Goal: Information Seeking & Learning: Learn about a topic

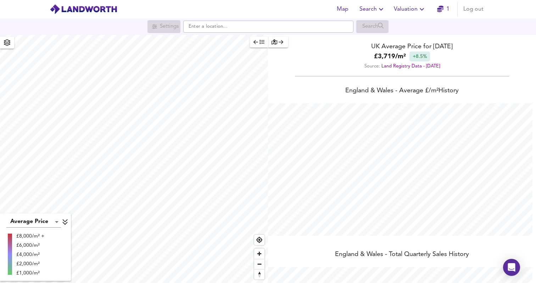
scroll to position [283, 536]
click at [382, 10] on icon "button" at bounding box center [381, 9] width 9 height 9
click at [373, 37] on li "Search History" at bounding box center [373, 38] width 70 height 13
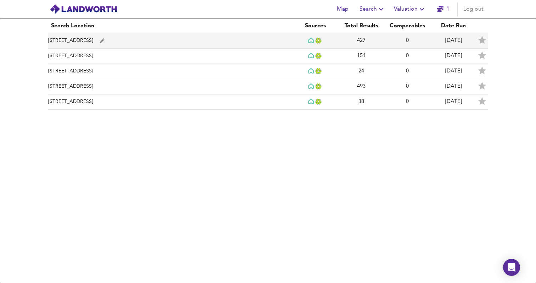
click at [257, 41] on td "[STREET_ADDRESS]" at bounding box center [170, 40] width 244 height 15
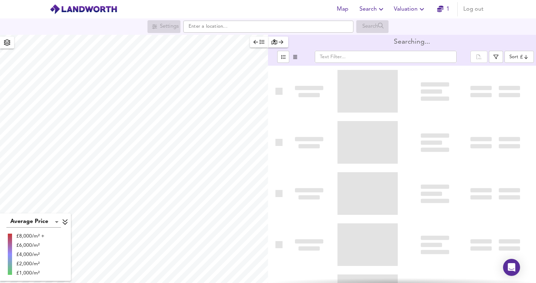
type input "bestdeal"
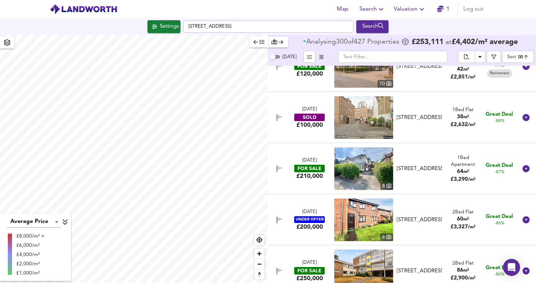
scroll to position [1211, 0]
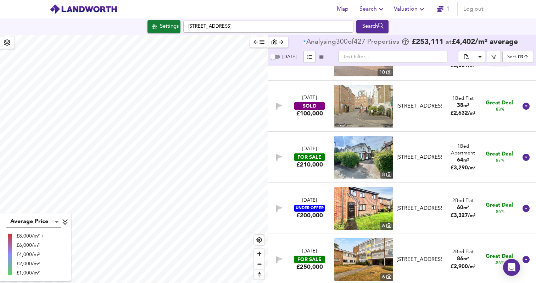
checkbox input "false"
checkbox input "true"
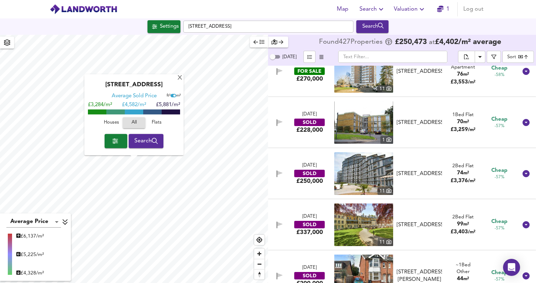
scroll to position [2984, 0]
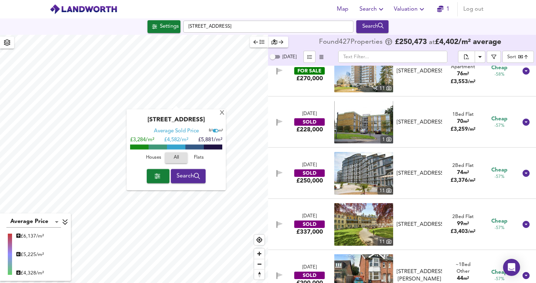
click at [191, 38] on div "[GEOGRAPHIC_DATA] Average Sold Price ft² m² £3,284/m² £ 4,582/m² £5,881/m² Hous…" at bounding box center [134, 159] width 268 height 248
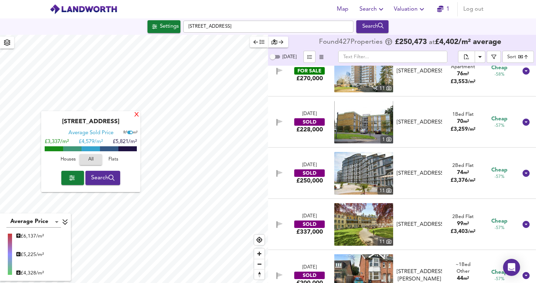
click at [138, 116] on div "X" at bounding box center [137, 115] width 6 height 7
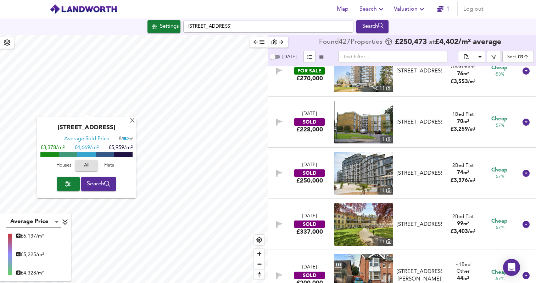
click at [69, 186] on span "button" at bounding box center [68, 184] width 11 height 10
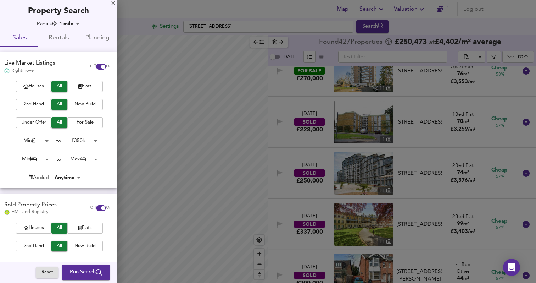
drag, startPoint x: 156, startPoint y: 118, endPoint x: 198, endPoint y: 122, distance: 42.1
click at [198, 122] on div at bounding box center [268, 141] width 536 height 283
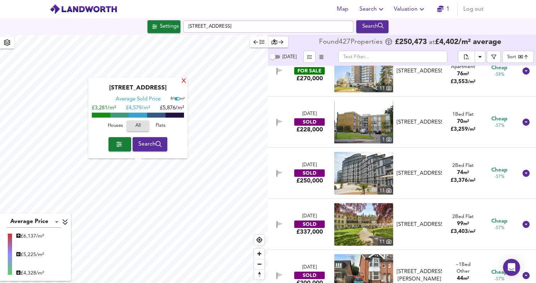
click at [184, 82] on div "X" at bounding box center [184, 81] width 6 height 7
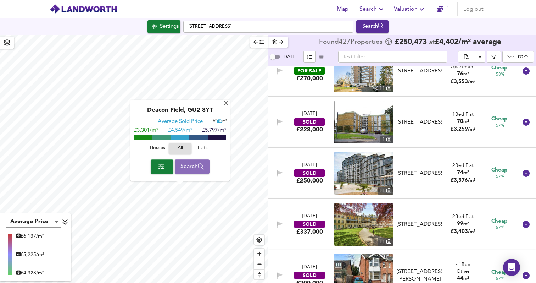
click at [186, 166] on span "Search" at bounding box center [193, 166] width 24 height 10
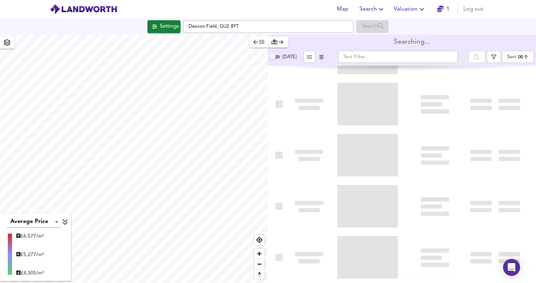
type input "bestdeal"
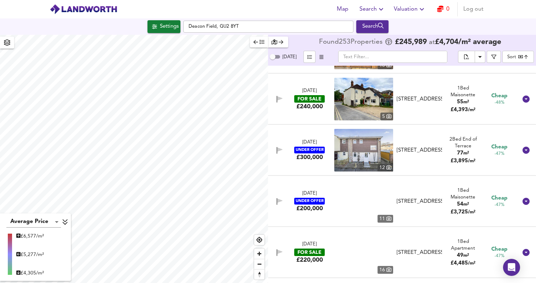
scroll to position [2565, 0]
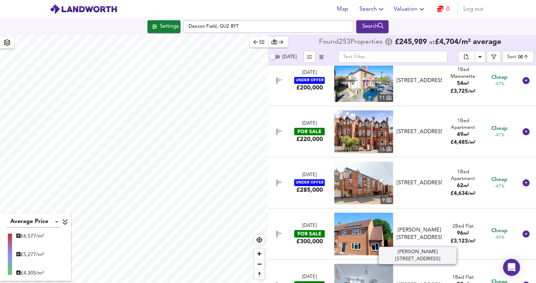
click at [421, 241] on div "[PERSON_NAME][STREET_ADDRESS]" at bounding box center [419, 233] width 45 height 15
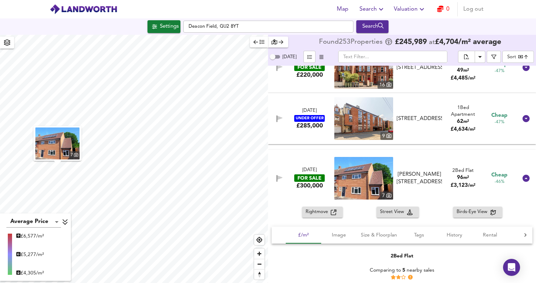
scroll to position [2634, 0]
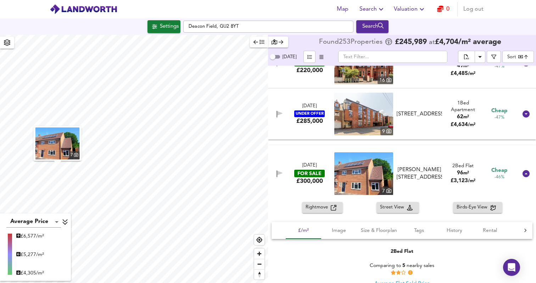
click at [322, 210] on span "Rightmove" at bounding box center [318, 207] width 25 height 8
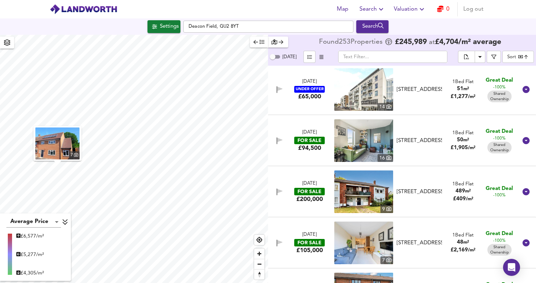
scroll to position [0, 0]
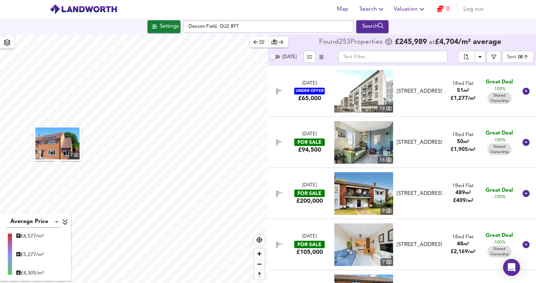
click at [320, 208] on div "[DATE] FOR SALE £200,000 [STREET_ADDRESS] 1 Bed Flat 489 m² £ 409 / m² Great De…" at bounding box center [394, 193] width 248 height 43
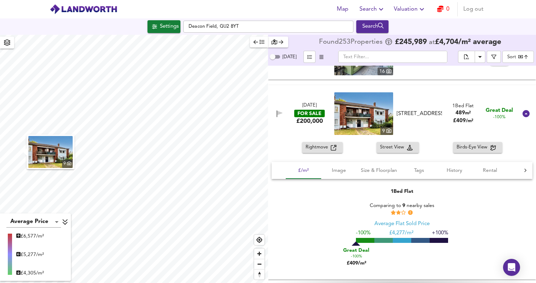
scroll to position [112, 0]
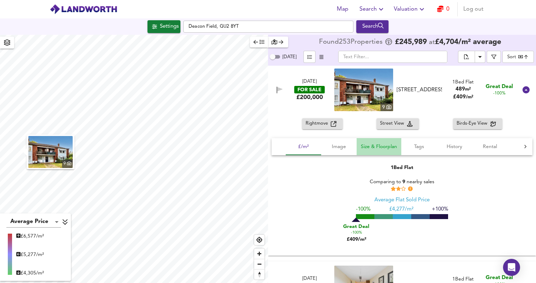
click at [384, 149] on span "Size & Floorplan" at bounding box center [379, 146] width 36 height 9
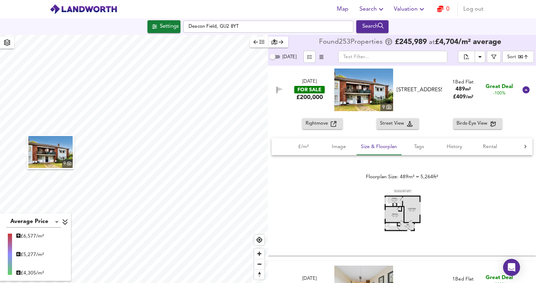
click at [403, 215] on img at bounding box center [402, 210] width 43 height 46
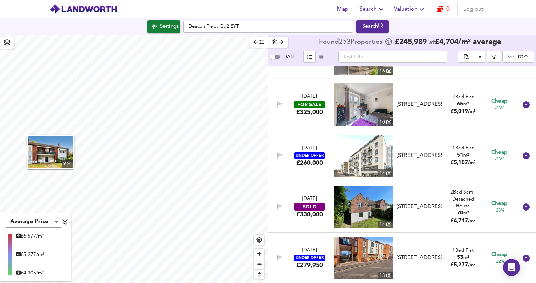
scroll to position [4687, 0]
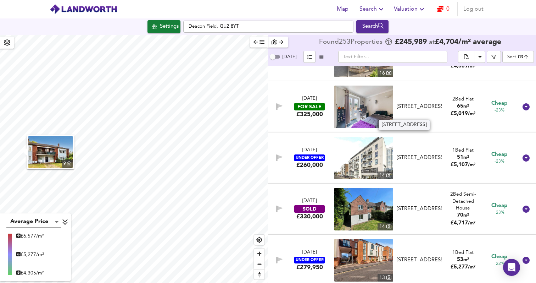
click at [426, 110] on div "[STREET_ADDRESS]" at bounding box center [419, 106] width 45 height 7
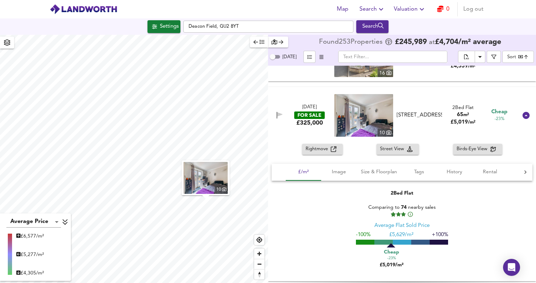
click at [386, 10] on icon "button" at bounding box center [381, 9] width 9 height 9
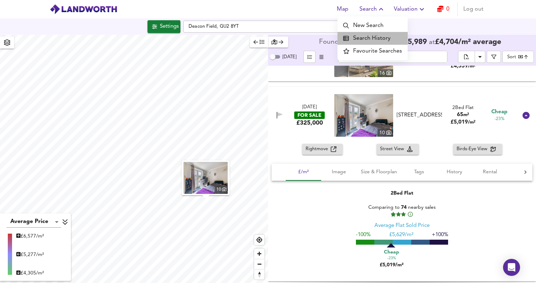
click at [380, 38] on li "Search History" at bounding box center [373, 38] width 70 height 13
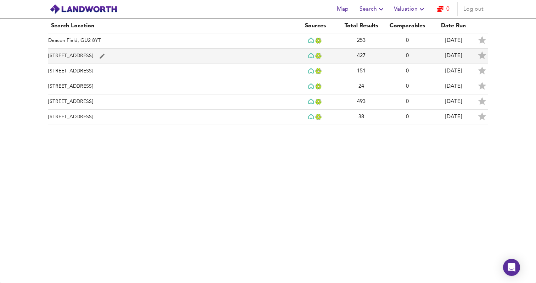
click at [230, 60] on td "[STREET_ADDRESS]" at bounding box center [170, 56] width 244 height 15
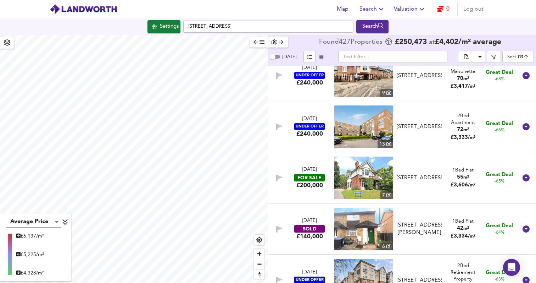
scroll to position [2596, 0]
